Goal: Check status: Check status

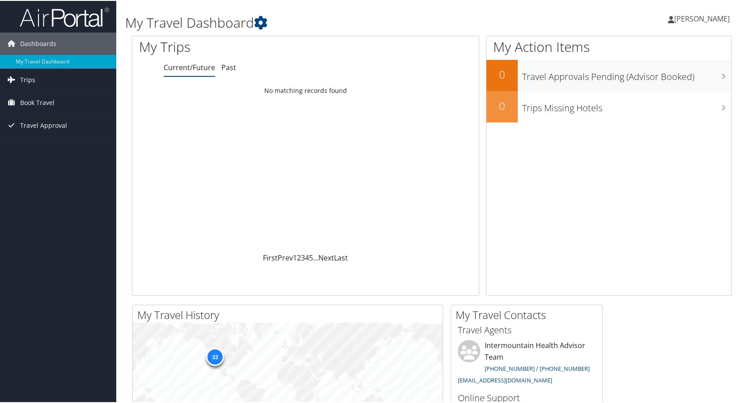
click at [32, 76] on span "Trips" at bounding box center [27, 79] width 15 height 22
click at [28, 109] on link "Past Trips" at bounding box center [58, 110] width 116 height 13
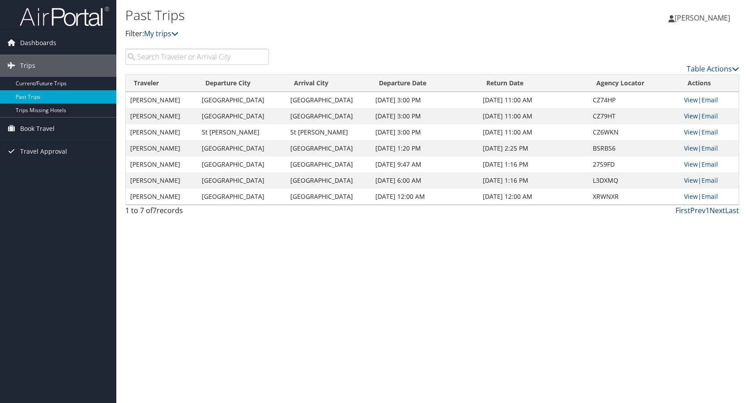
click at [690, 117] on link "View" at bounding box center [691, 116] width 14 height 8
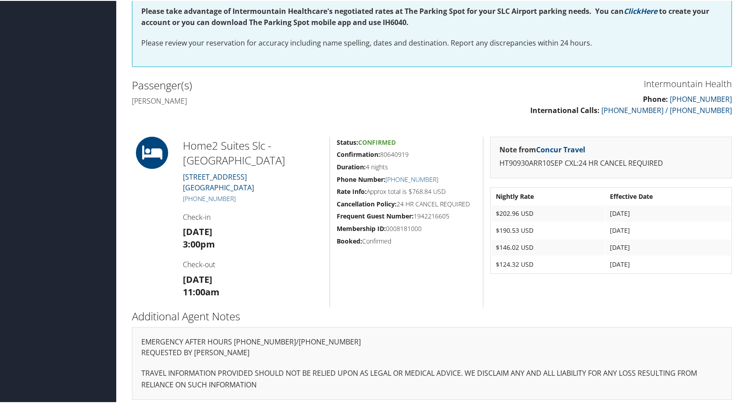
scroll to position [228, 0]
